Goal: Complete application form

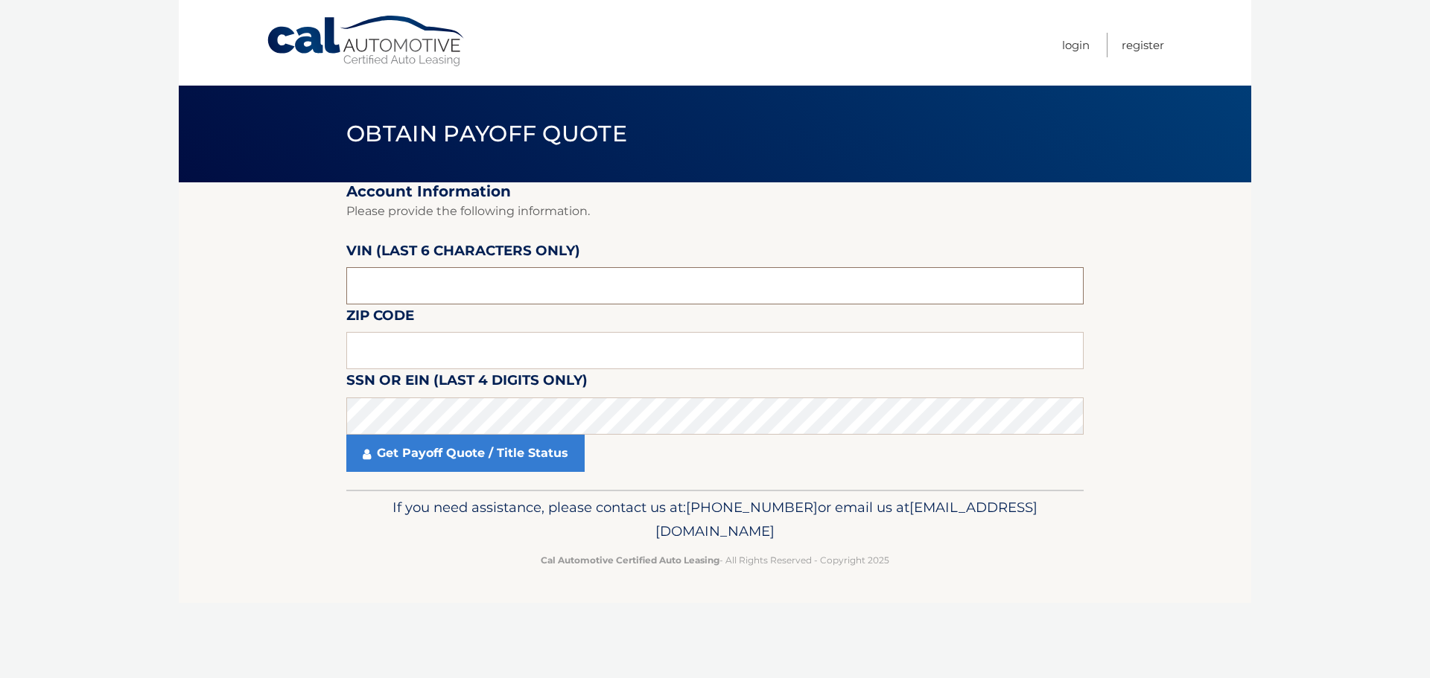
click at [410, 284] on input "text" at bounding box center [714, 285] width 737 height 37
type input "161133"
type input "08869"
click button "For Originating Dealer" at bounding box center [0, 0] width 0 height 0
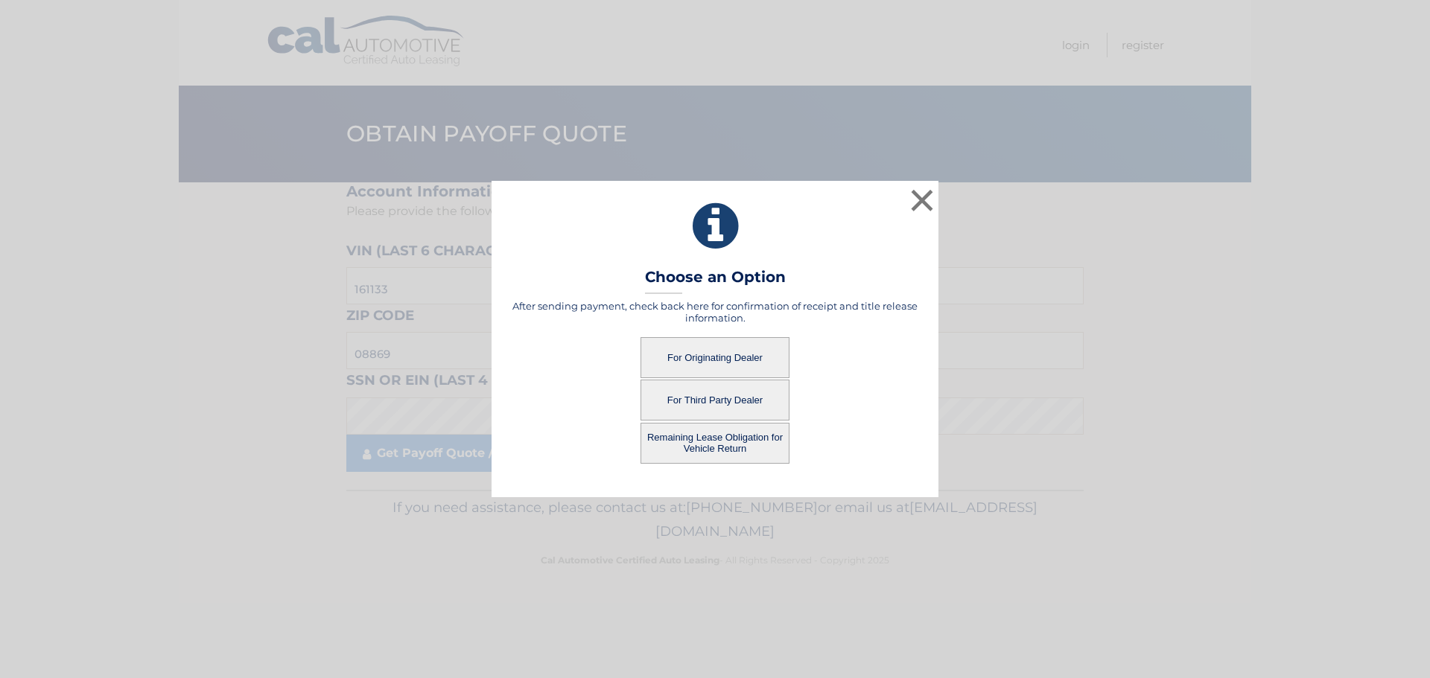
click at [733, 357] on button "For Originating Dealer" at bounding box center [714, 357] width 149 height 41
click at [729, 357] on button "For Originating Dealer" at bounding box center [714, 357] width 149 height 41
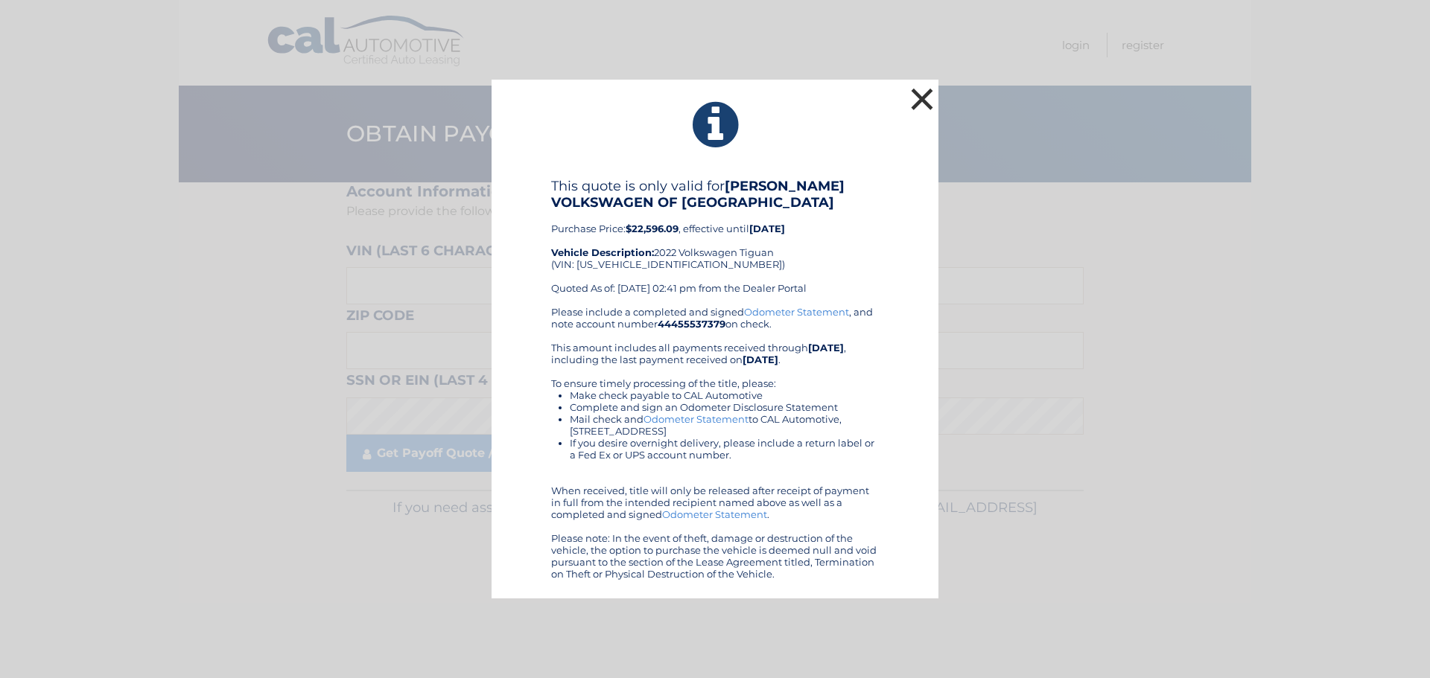
click at [920, 99] on button "×" at bounding box center [922, 99] width 30 height 30
